Goal: Navigation & Orientation: Find specific page/section

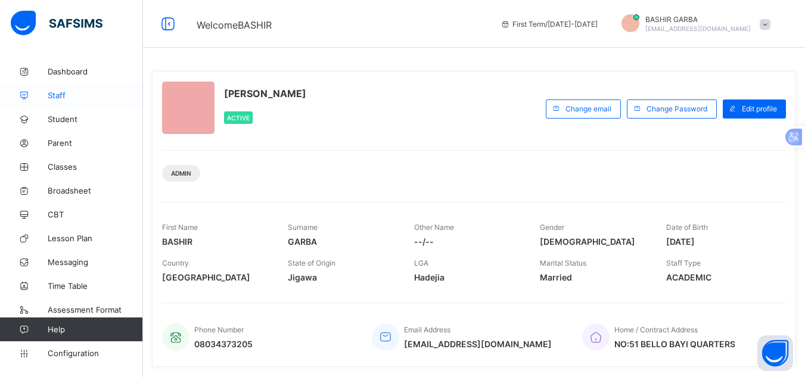
click at [74, 94] on span "Staff" at bounding box center [95, 96] width 95 height 10
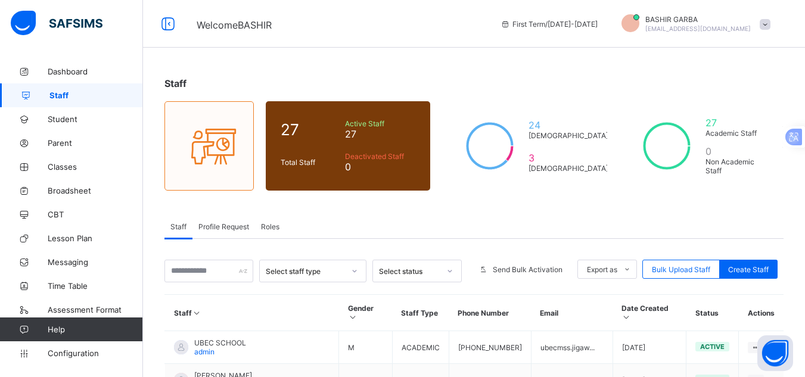
click at [268, 225] on span "Roles" at bounding box center [270, 226] width 18 height 9
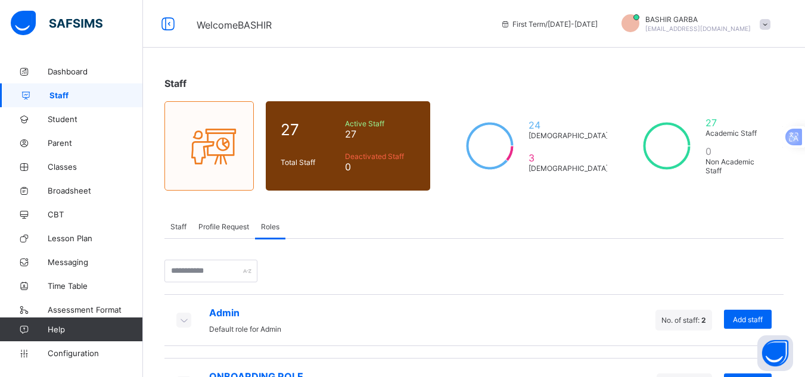
click at [237, 228] on span "Profile Request" at bounding box center [223, 226] width 51 height 9
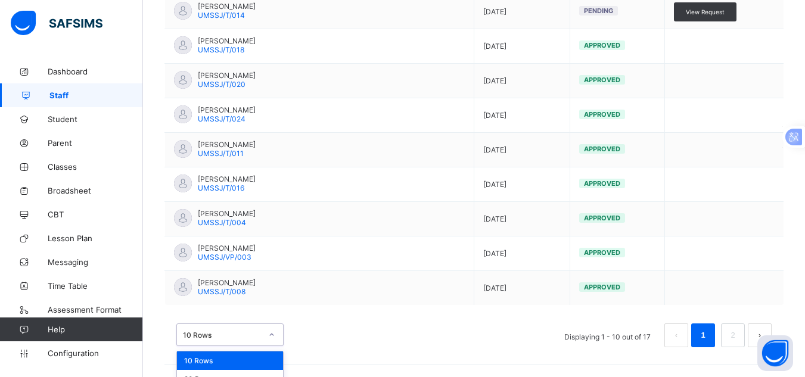
scroll to position [459, 0]
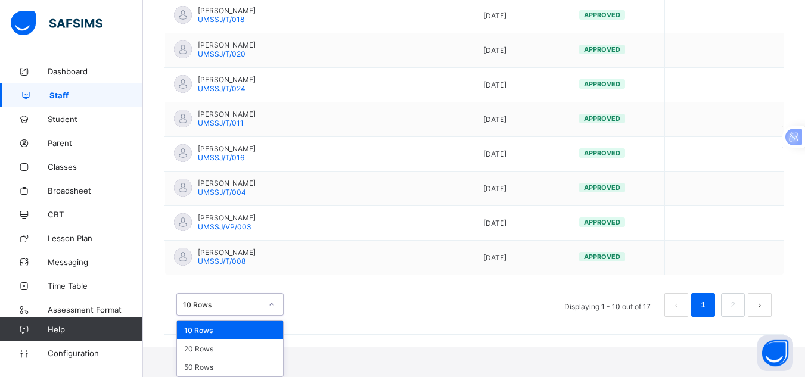
click at [272, 316] on div "option 10 Rows focused, 1 of 3. 3 results available. Use Up and Down to choose …" at bounding box center [229, 304] width 107 height 23
click at [260, 365] on div "50 Rows" at bounding box center [230, 367] width 106 height 18
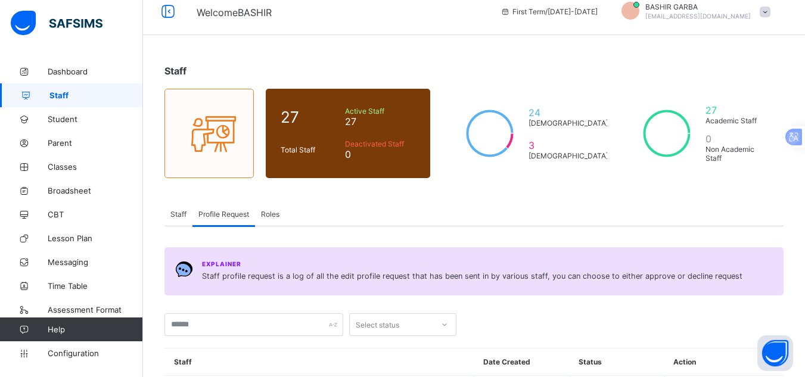
scroll to position [0, 0]
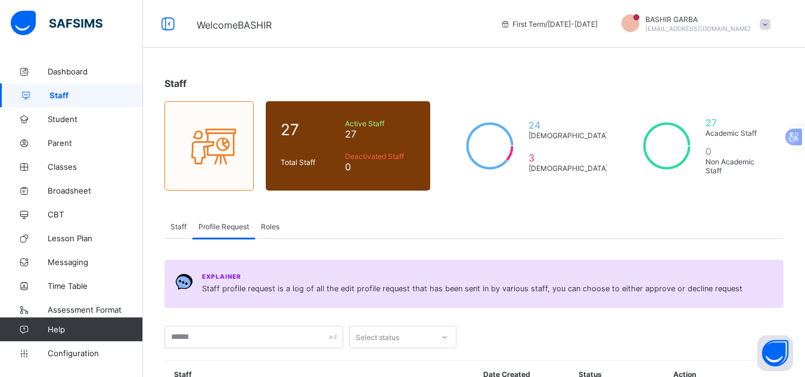
click at [179, 224] on span "Staff" at bounding box center [178, 226] width 16 height 9
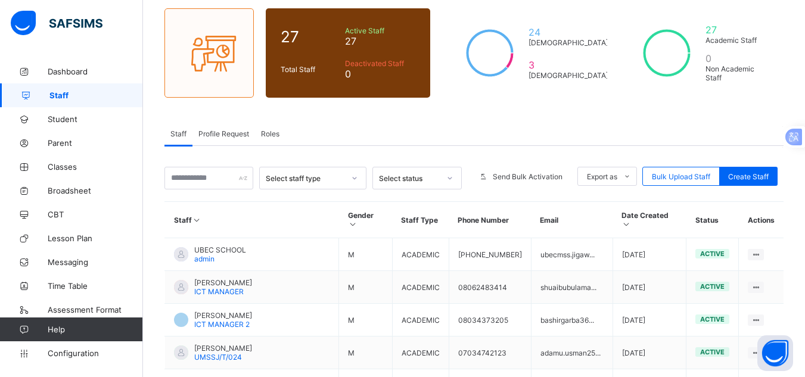
scroll to position [94, 0]
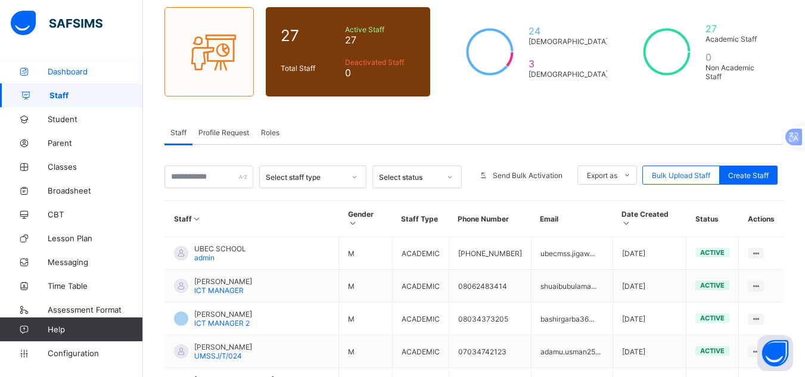
click at [91, 67] on span "Dashboard" at bounding box center [95, 72] width 95 height 10
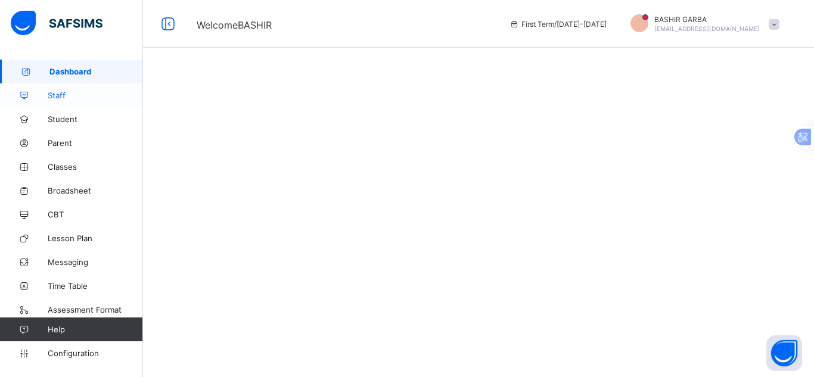
click at [77, 92] on span "Staff" at bounding box center [95, 96] width 95 height 10
